Goal: Task Accomplishment & Management: Manage account settings

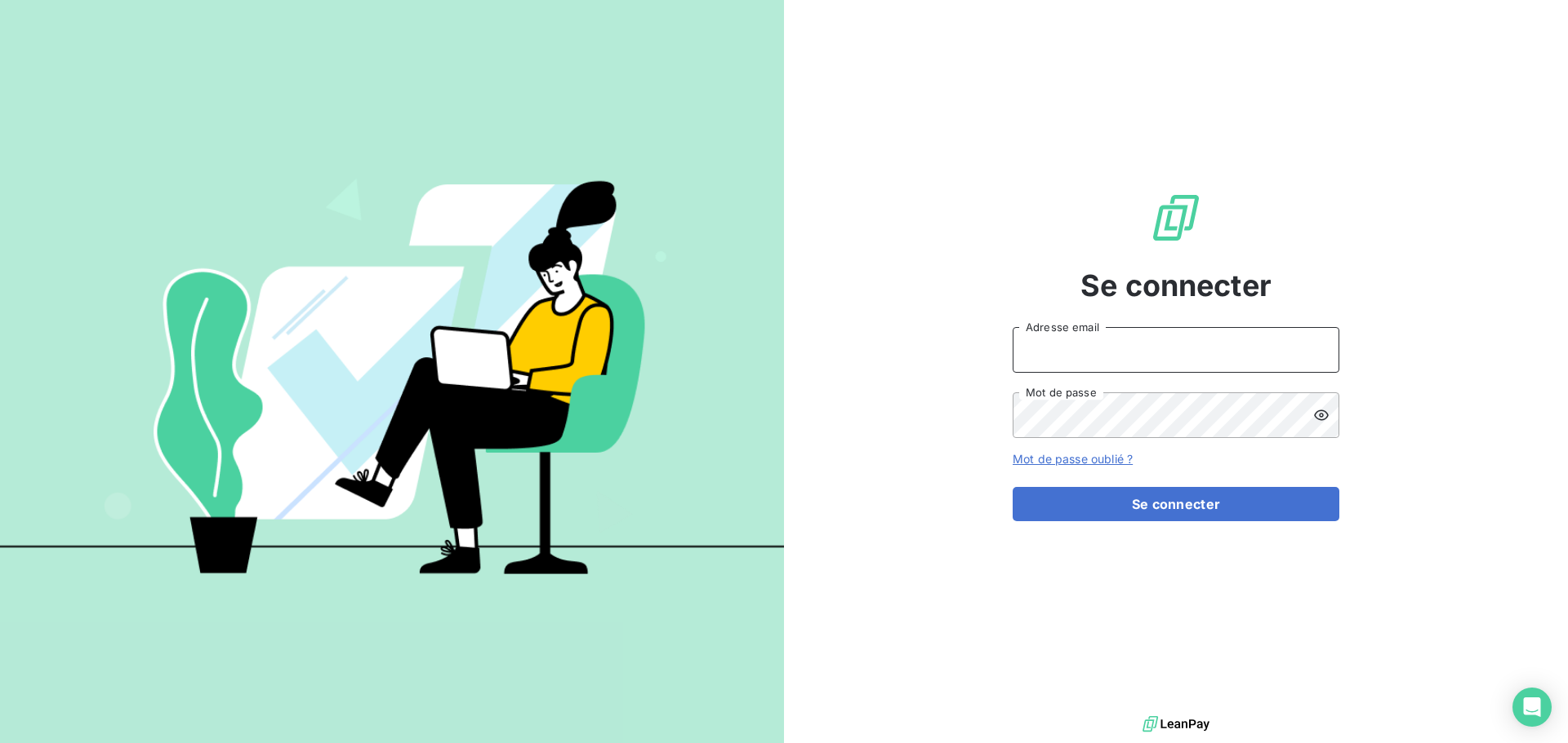
click at [1138, 341] on input "Adresse email" at bounding box center [1175, 350] width 327 height 46
type input "[EMAIL_ADDRESS][DOMAIN_NAME]"
click at [1012, 488] on button "Se connecter" at bounding box center [1175, 504] width 327 height 34
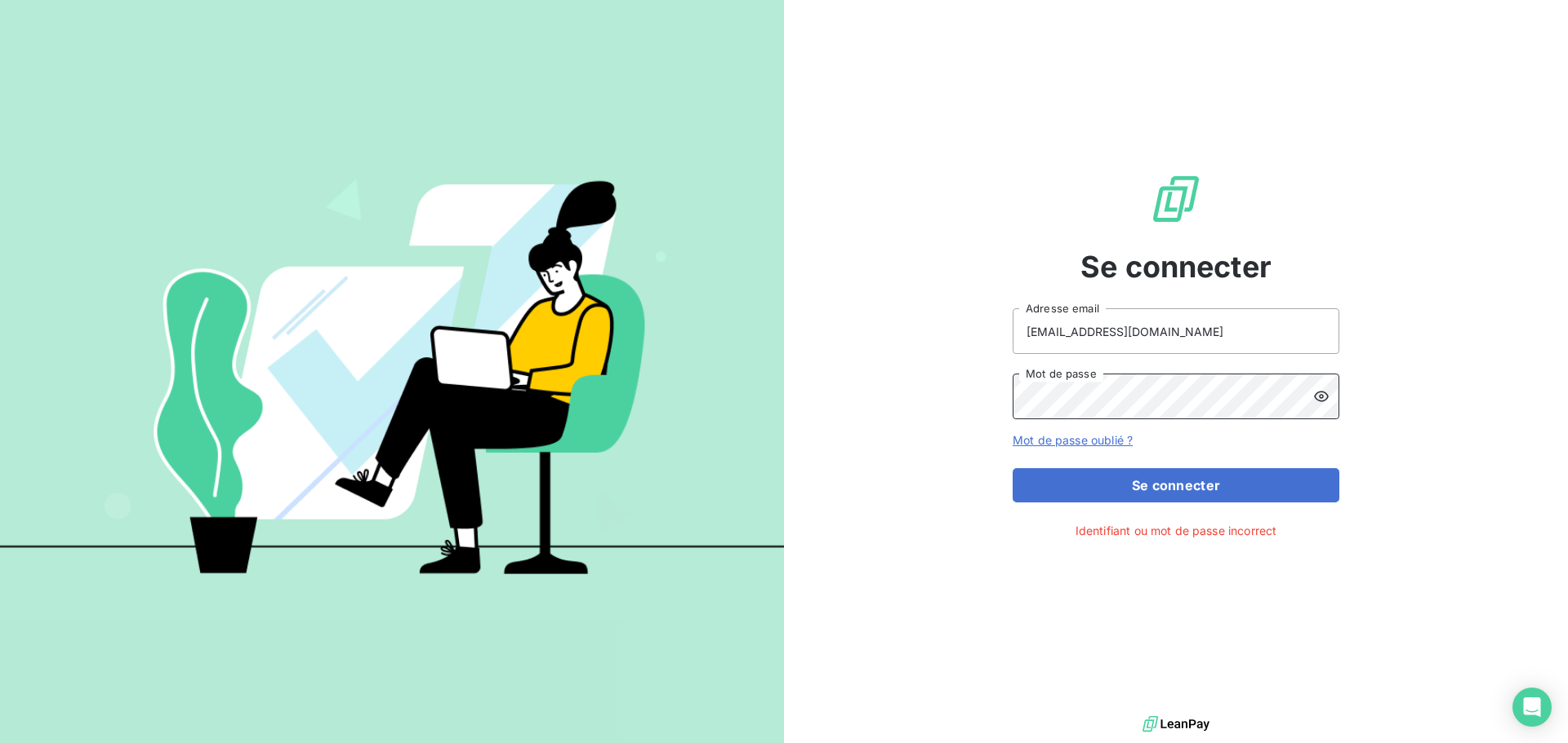
click at [1012, 468] on button "Se connecter" at bounding box center [1175, 485] width 327 height 34
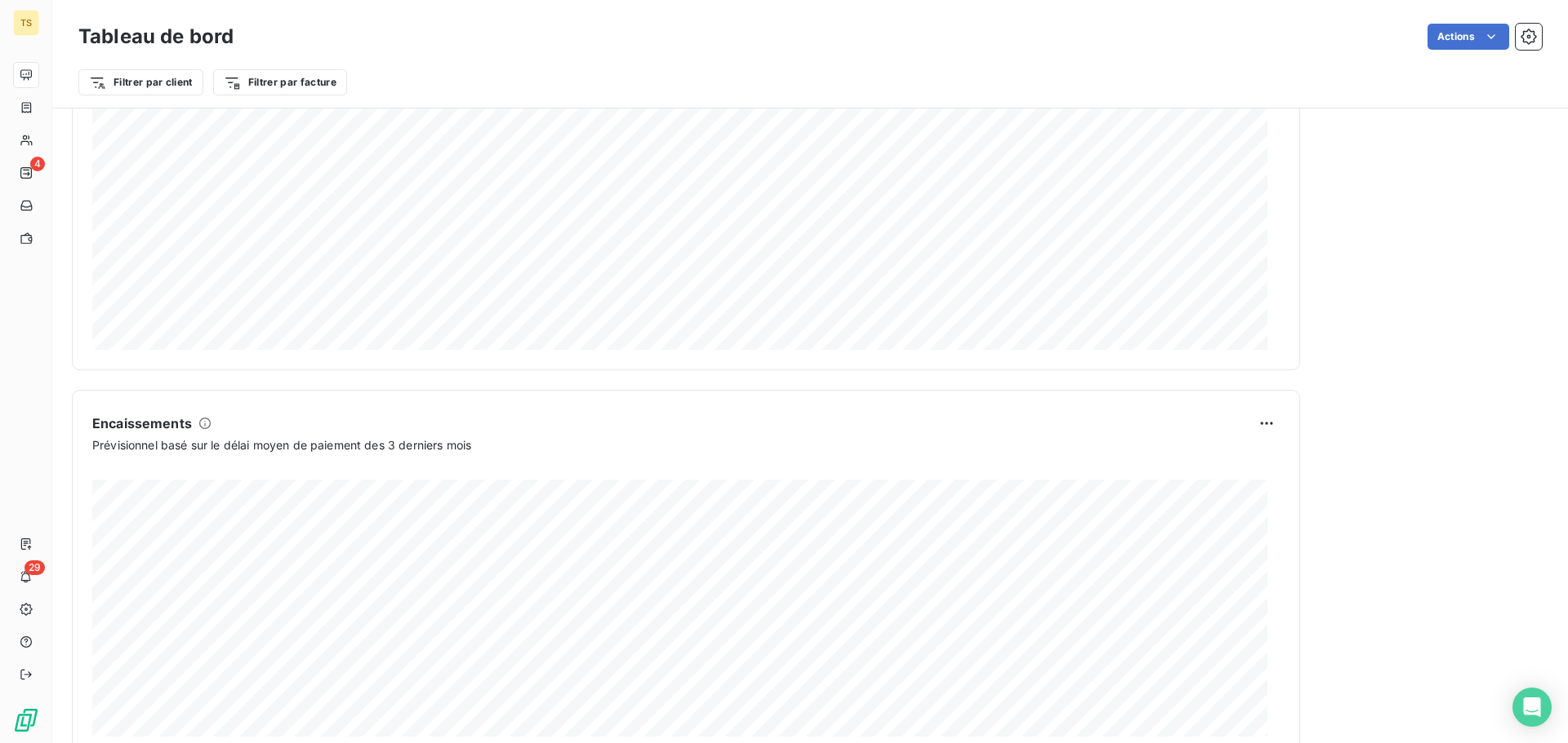
scroll to position [847, 0]
